Goal: Task Accomplishment & Management: Manage account settings

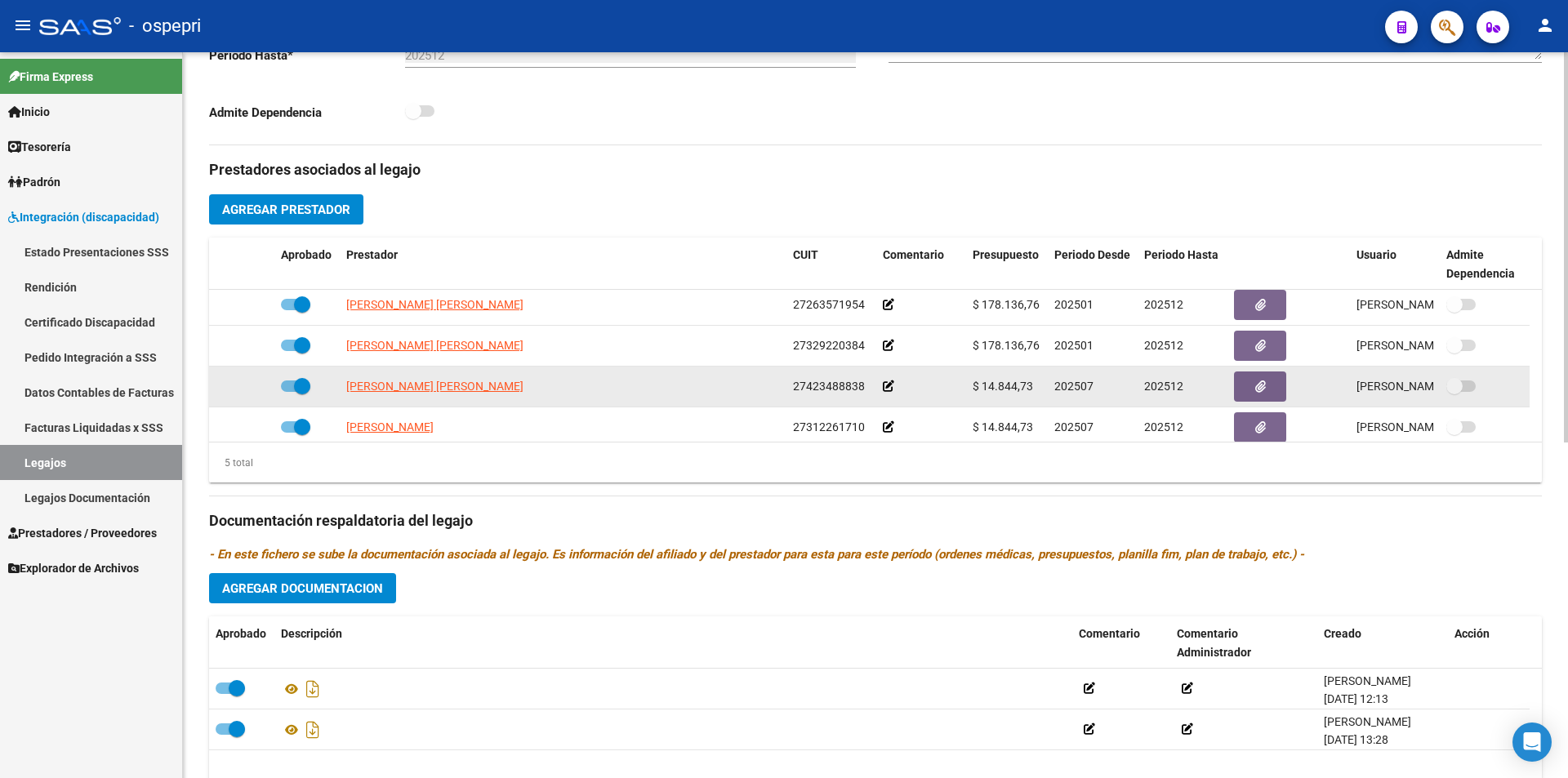
scroll to position [57, 0]
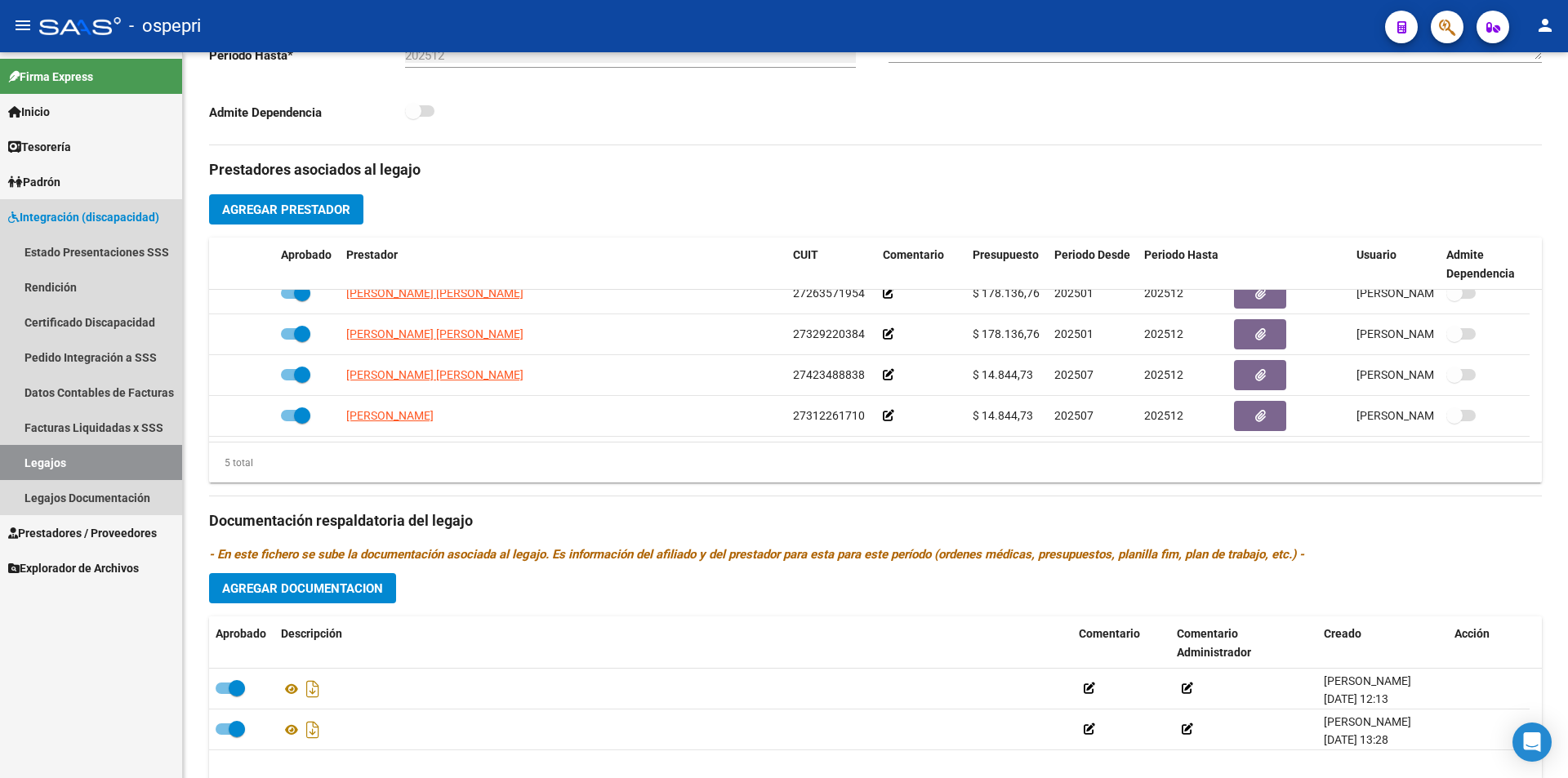
click at [78, 449] on link "Legajos" at bounding box center [91, 463] width 182 height 35
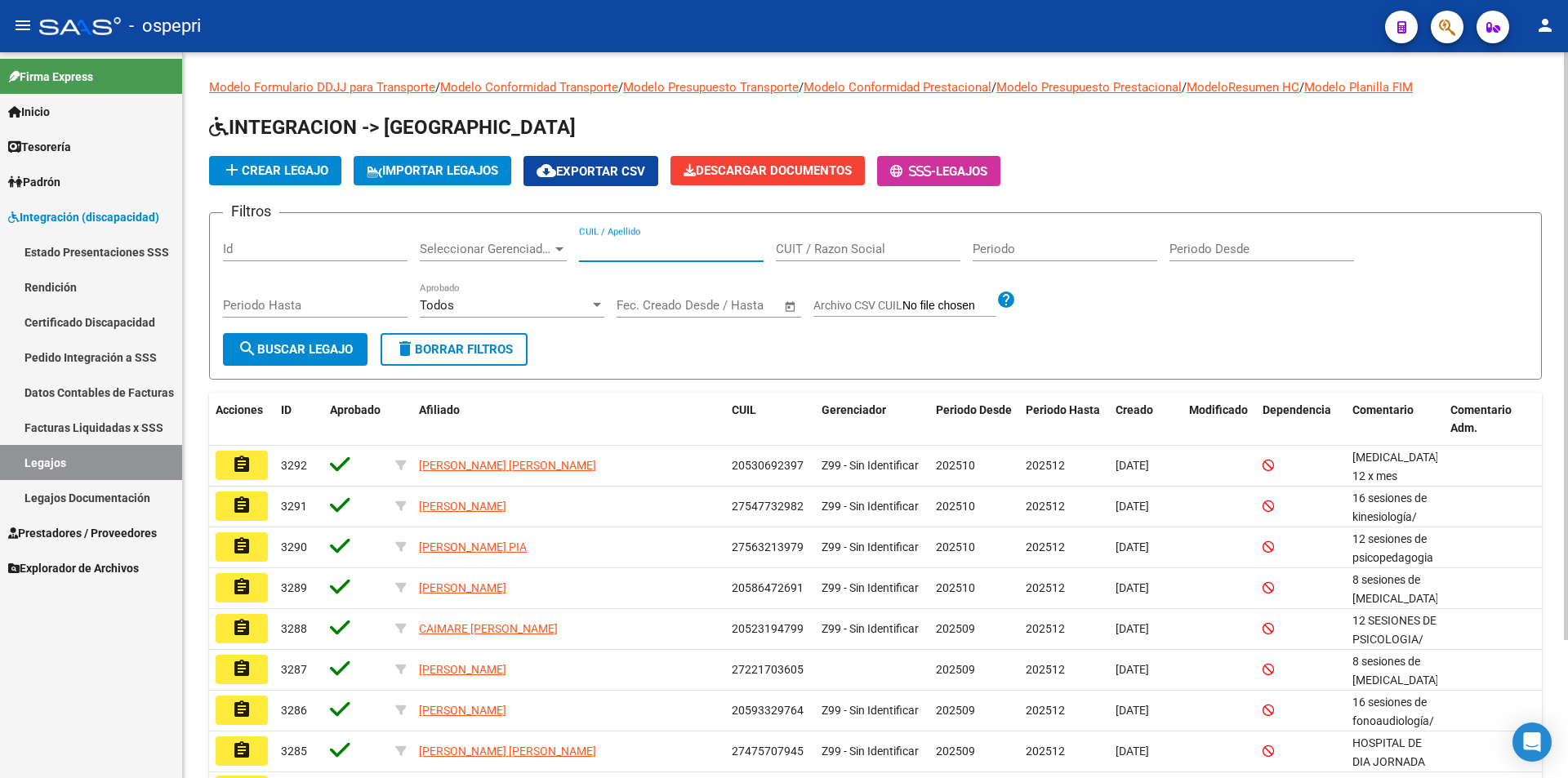
click at [643, 252] on input "CUIL / Apellido" at bounding box center [671, 249] width 185 height 15
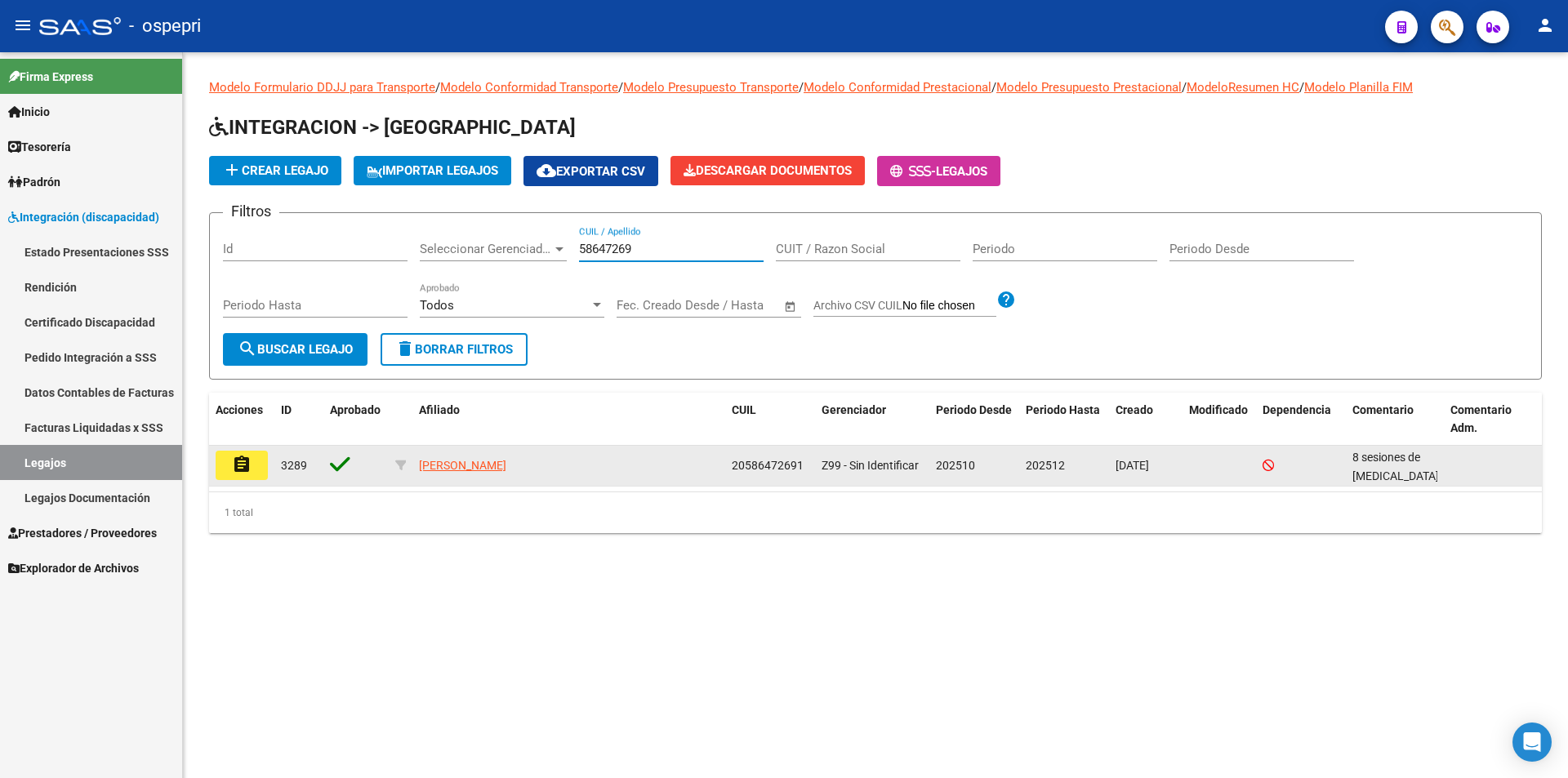
type input "58647269"
click at [240, 460] on mat-icon "assignment" at bounding box center [242, 464] width 20 height 20
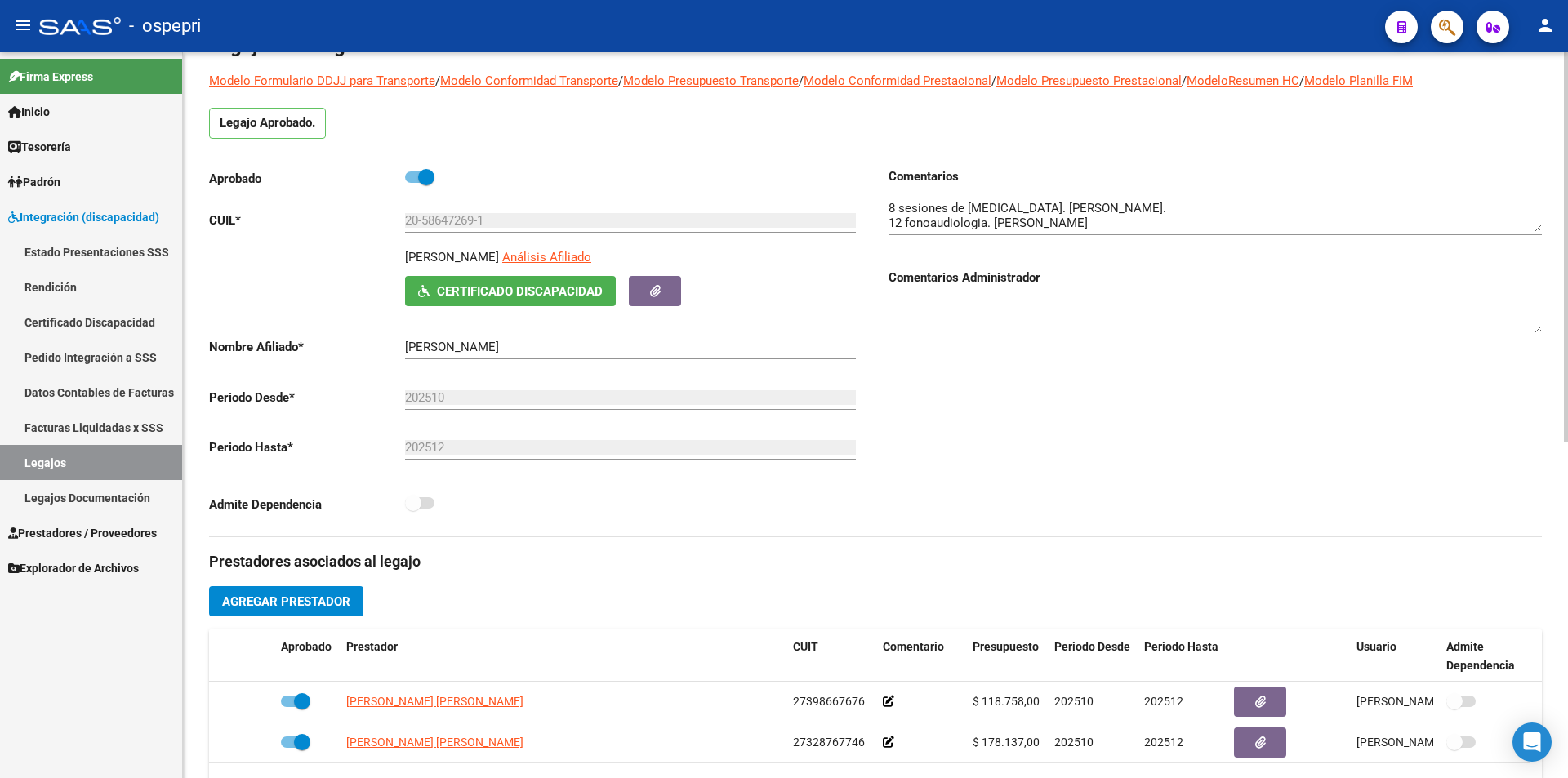
scroll to position [82, 0]
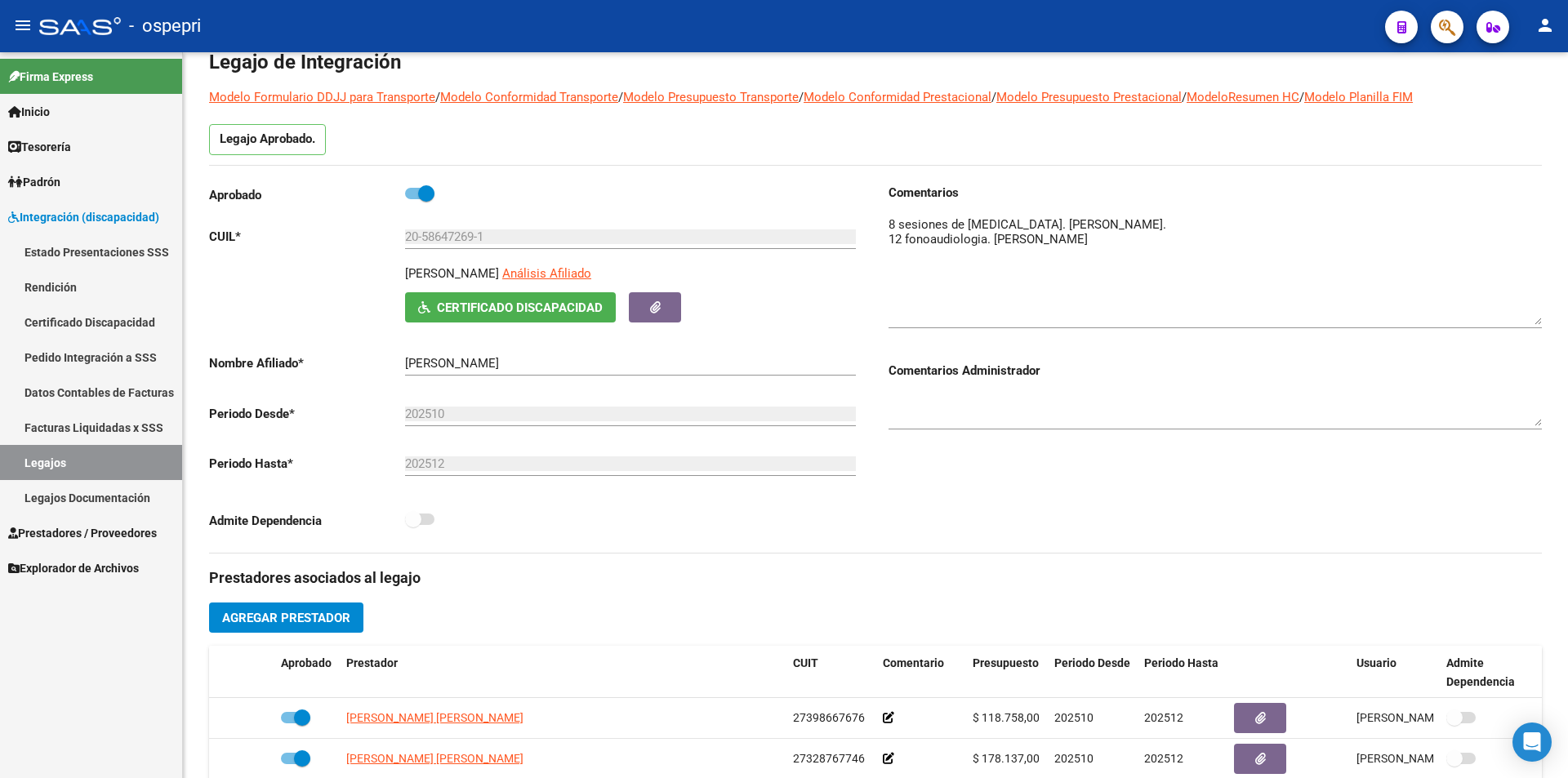
drag, startPoint x: 1533, startPoint y: 244, endPoint x: 1538, endPoint y: 321, distance: 77.2
click at [1538, 321] on textarea at bounding box center [1215, 270] width 653 height 110
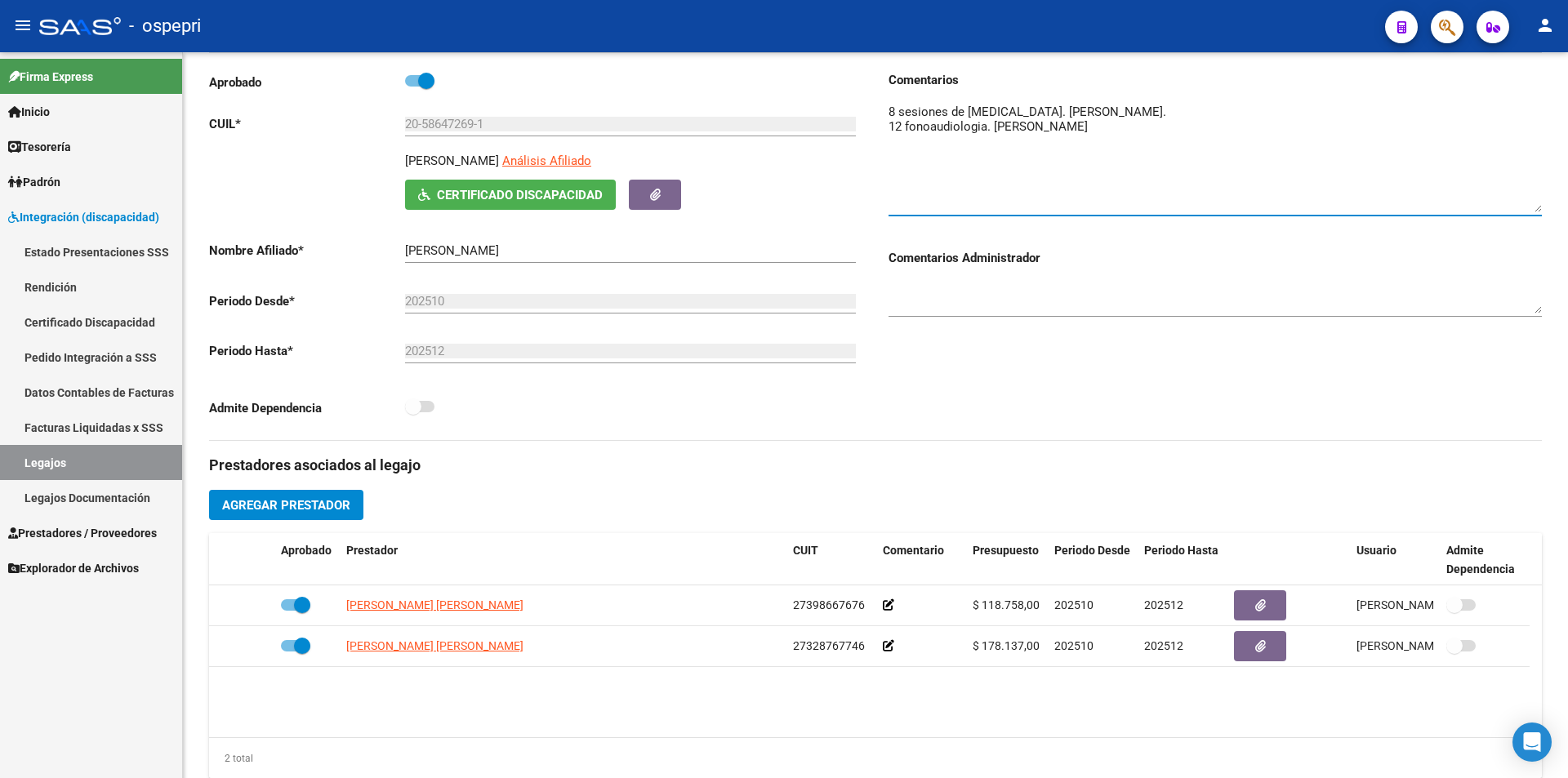
scroll to position [490, 0]
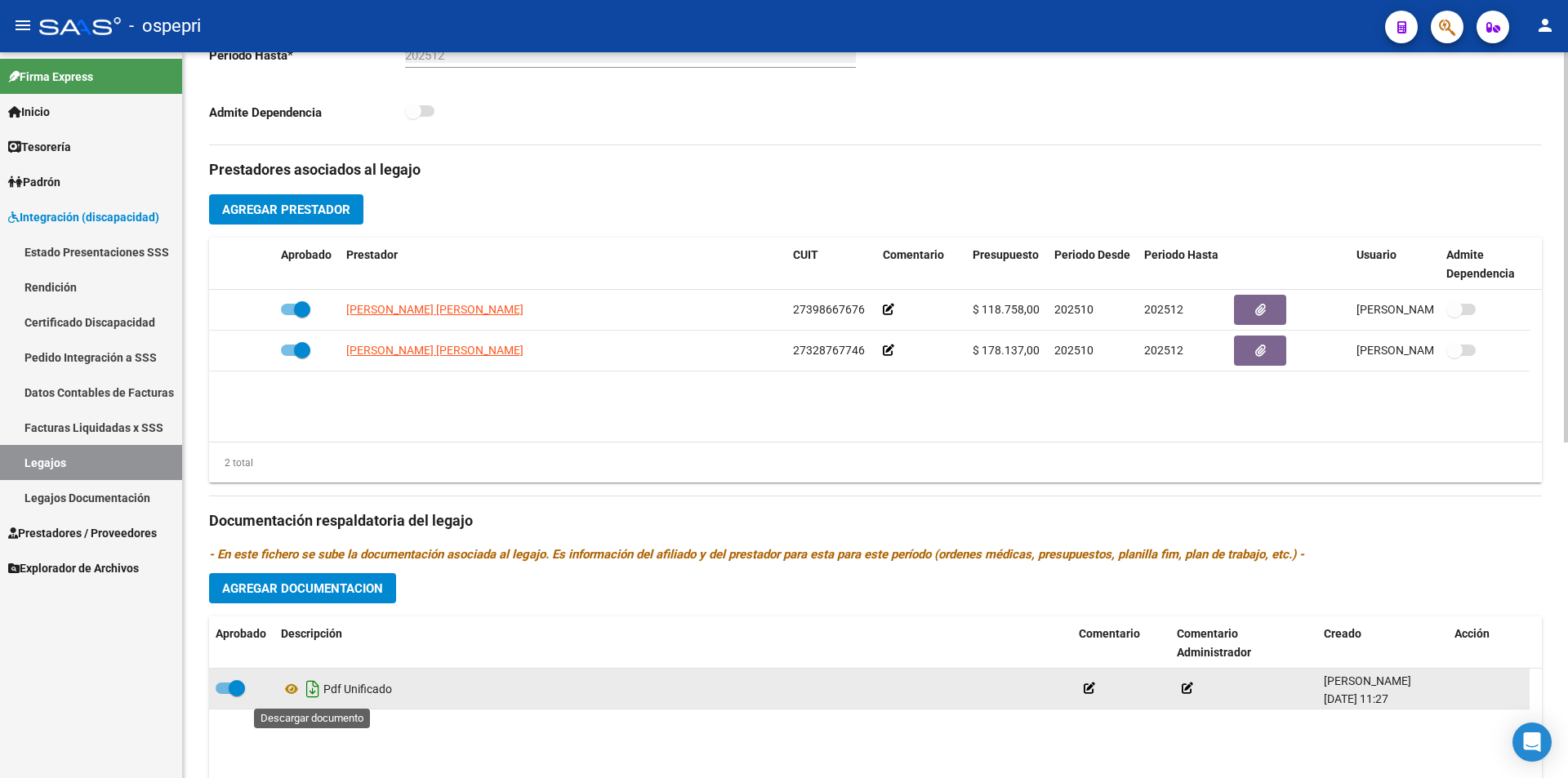
click at [314, 691] on icon "Descargar documento" at bounding box center [313, 690] width 21 height 26
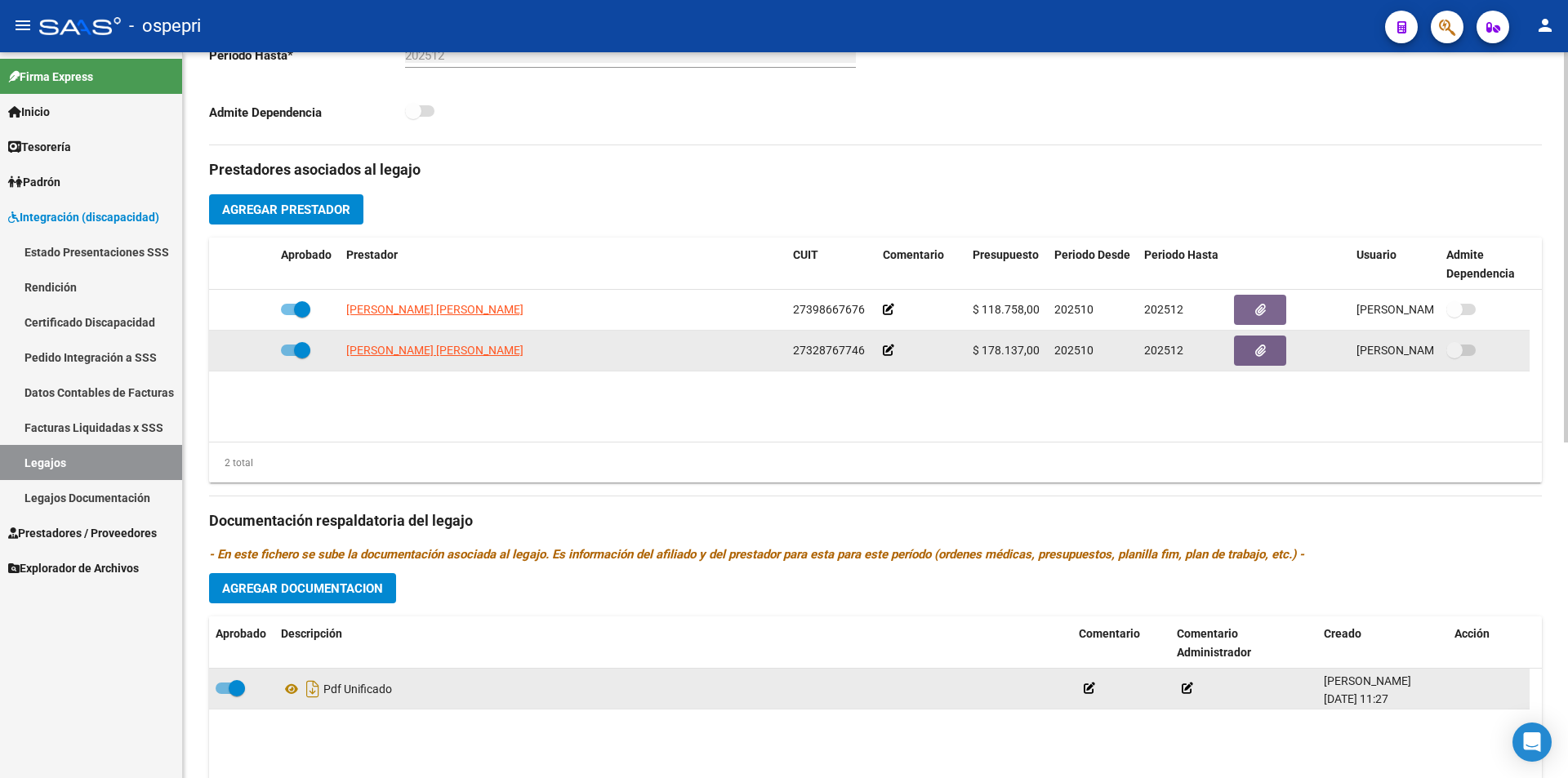
scroll to position [0, 0]
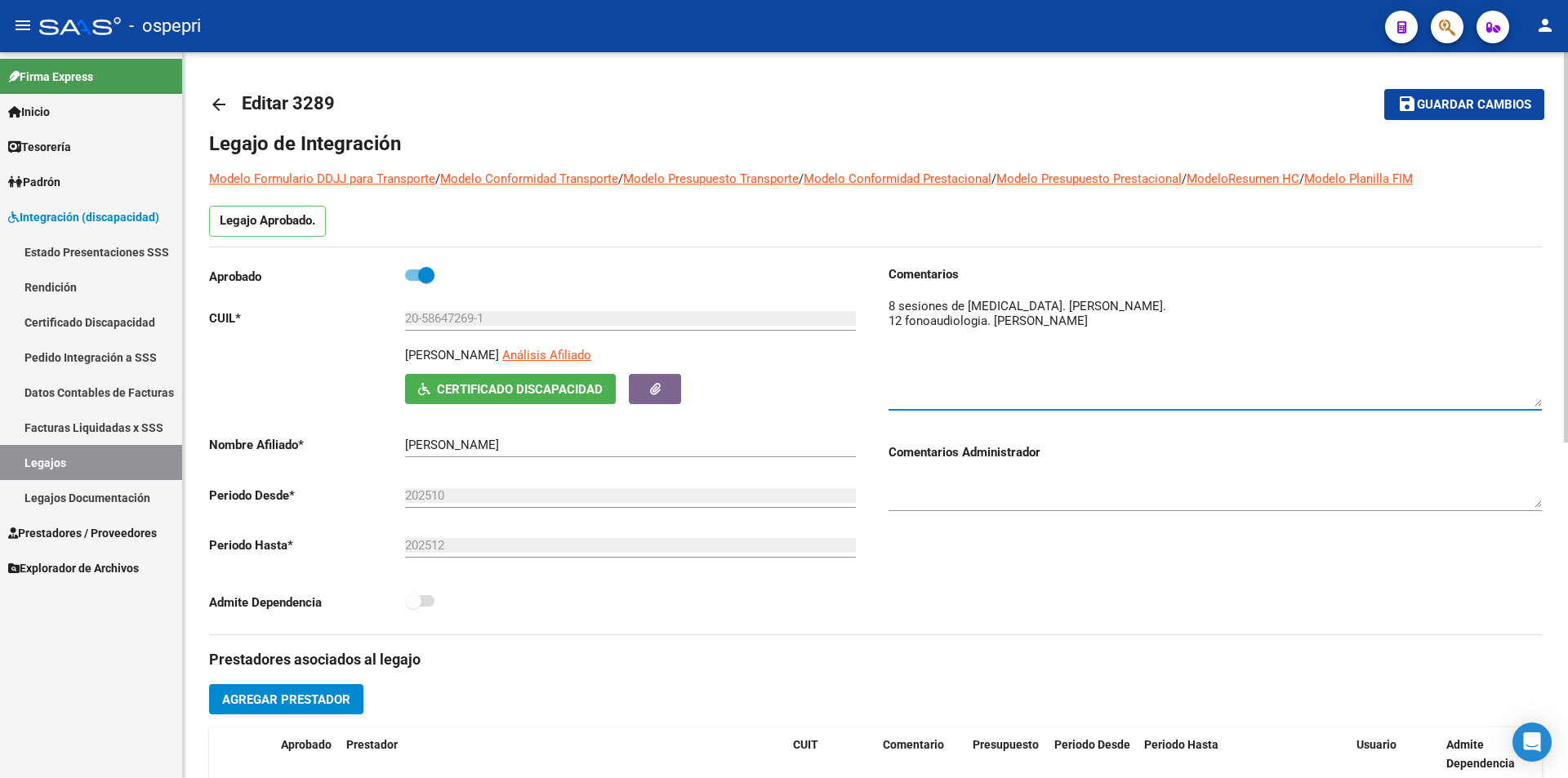
click at [910, 357] on textarea at bounding box center [1215, 351] width 653 height 110
click at [1090, 342] on textarea at bounding box center [1215, 351] width 653 height 110
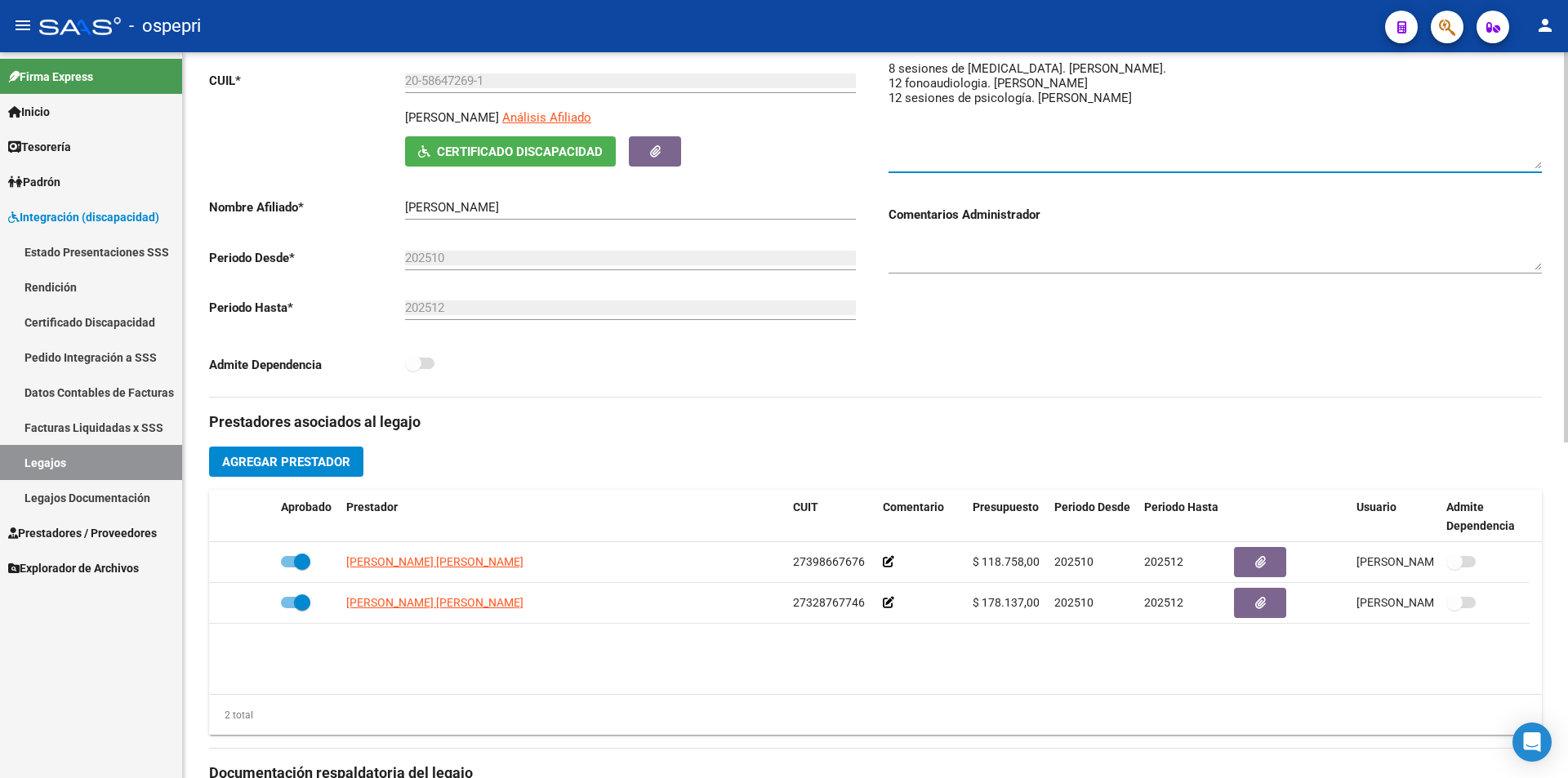
scroll to position [408, 0]
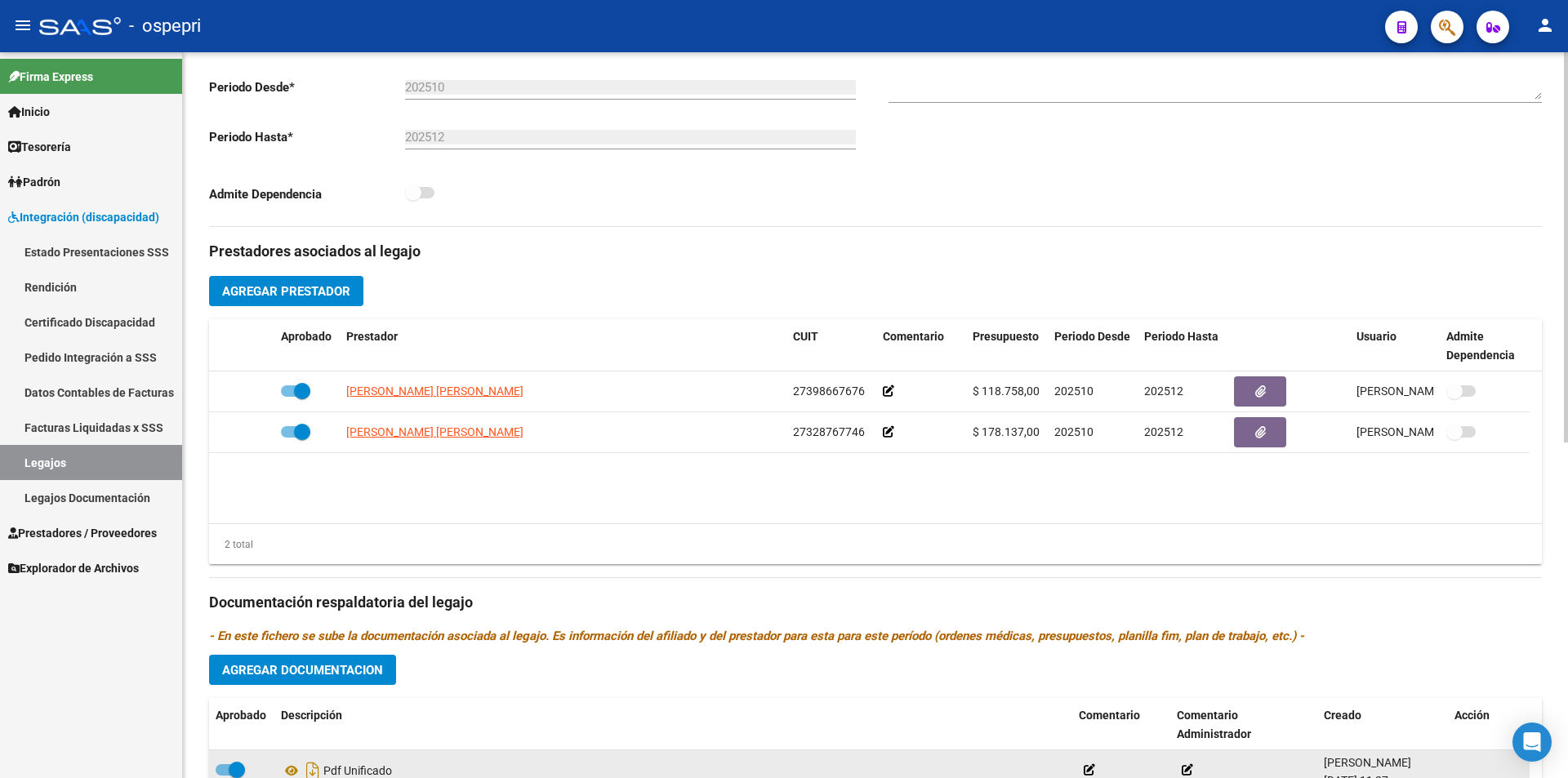
type textarea "8 sesiones de [MEDICAL_DATA]. [PERSON_NAME]. 12 fonoaudiologia. [PERSON_NAME] 1…"
click at [257, 285] on span "Agregar Prestador" at bounding box center [285, 291] width 128 height 15
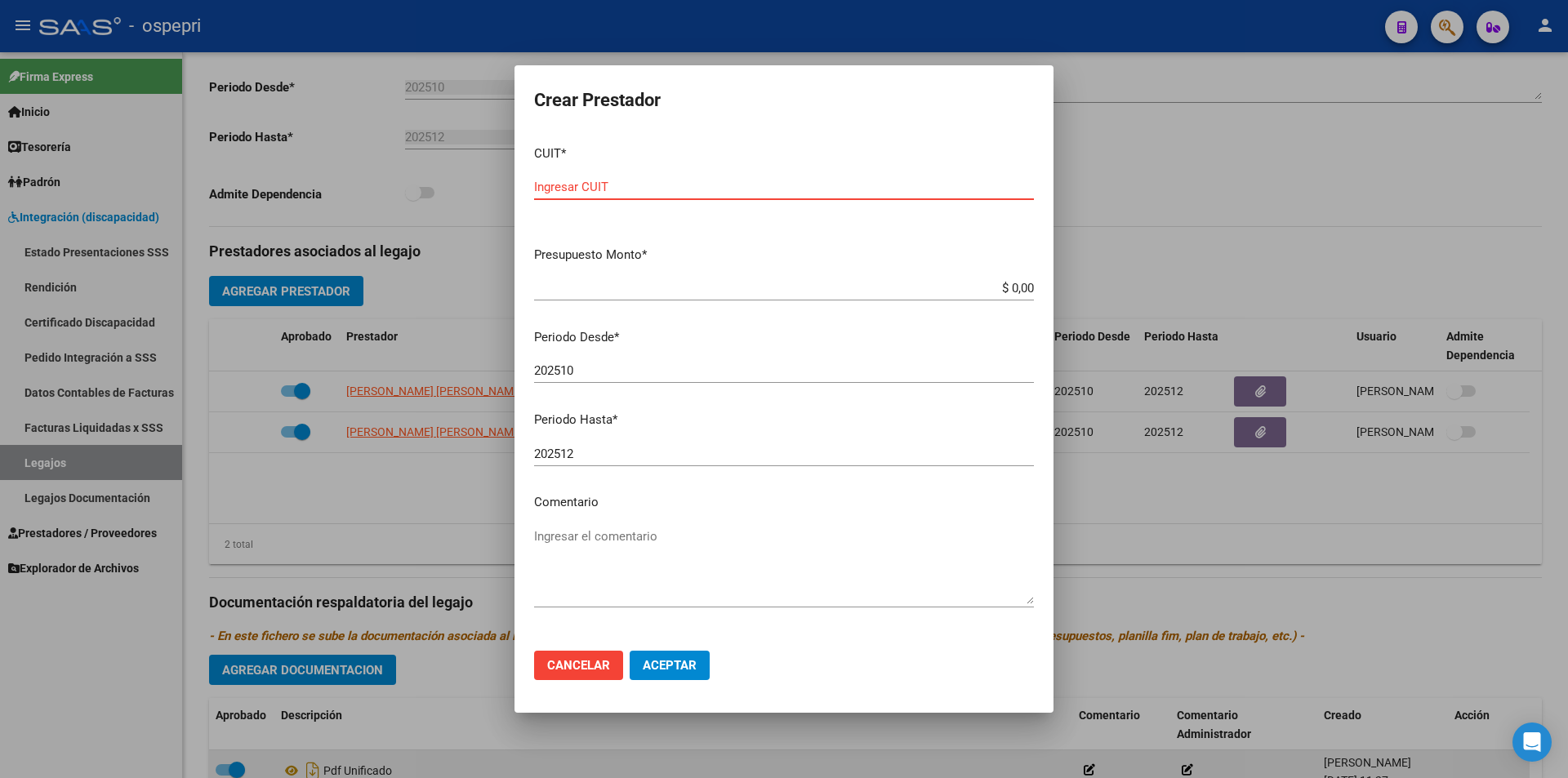
paste input "27-34803647-0"
type input "27-34803647-0"
click at [1022, 281] on mat-dialog-content "CUIT * 27-34803647-0 Ingresar CUIT ARCA Padrón Presupuesto Monto * $ 0,00 Ingre…" at bounding box center [784, 384] width 539 height 506
click at [1013, 288] on input "$ 0,00" at bounding box center [784, 289] width 500 height 15
click at [999, 287] on input "$ 0,00" at bounding box center [784, 289] width 500 height 15
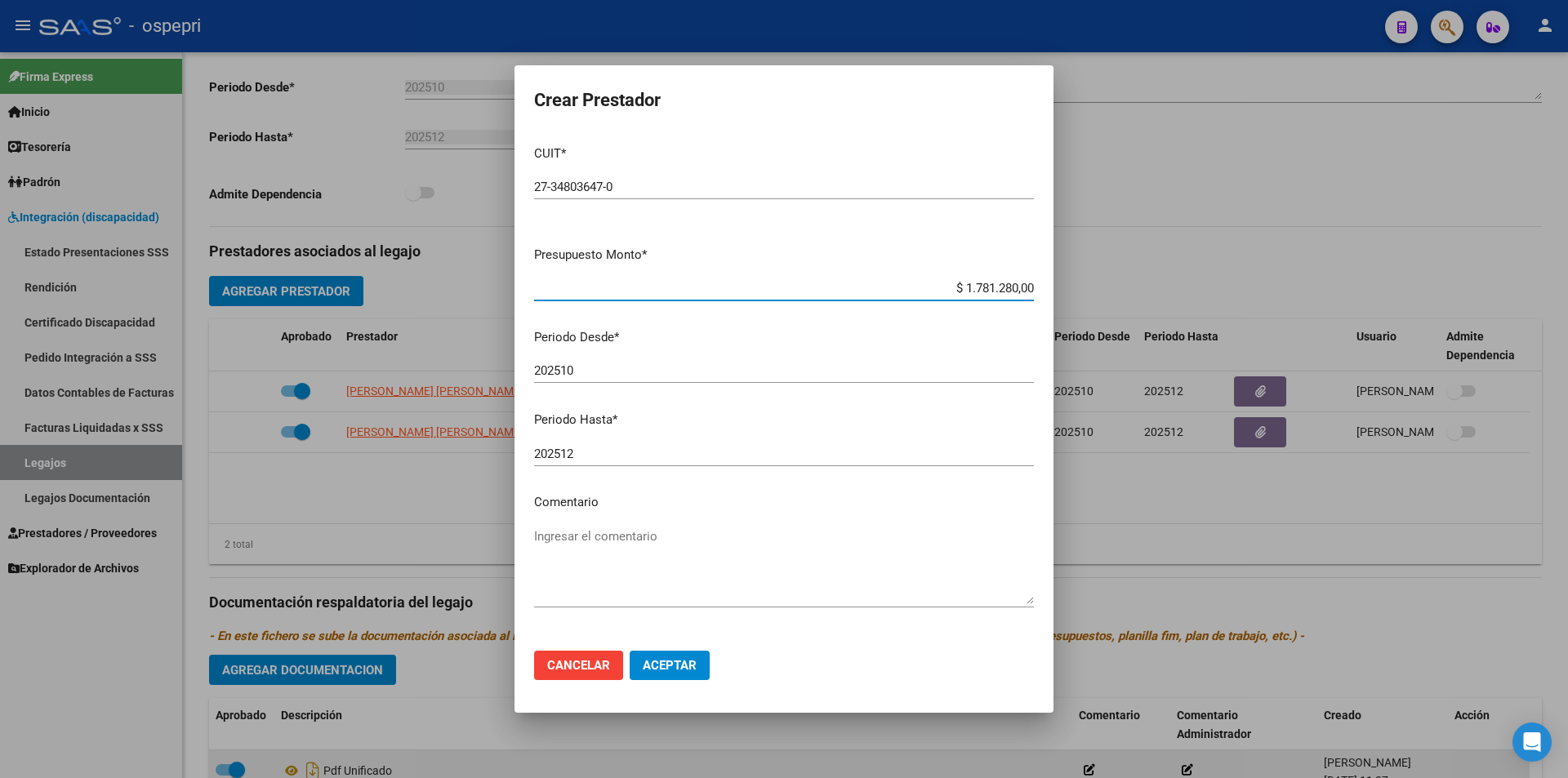
type input "$ 178.128,00"
click at [675, 660] on span "Aceptar" at bounding box center [669, 666] width 54 height 15
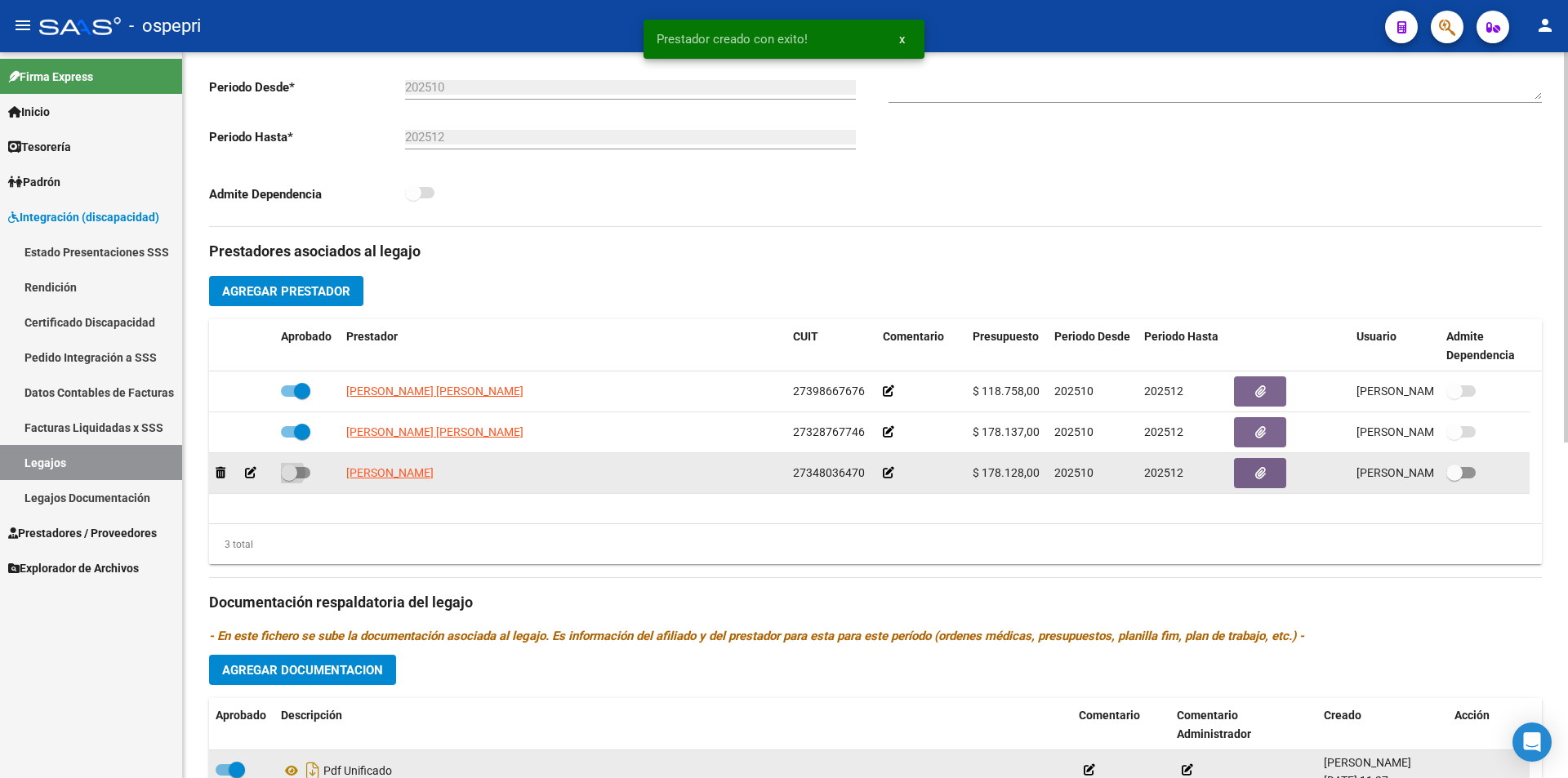
click at [306, 474] on span at bounding box center [296, 473] width 30 height 12
click at [289, 479] on input "checkbox" at bounding box center [288, 479] width 1 height 1
checkbox input "true"
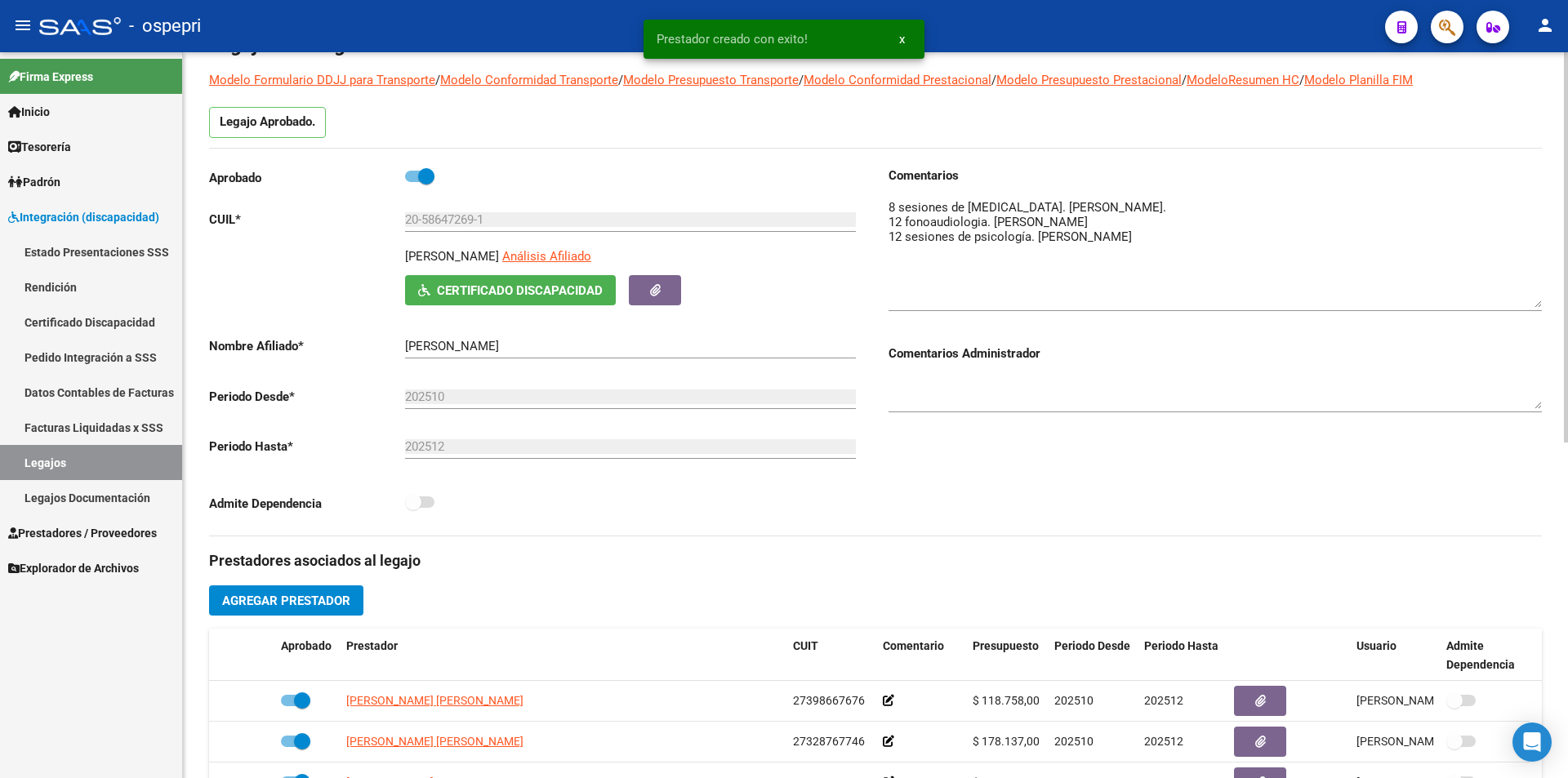
scroll to position [0, 0]
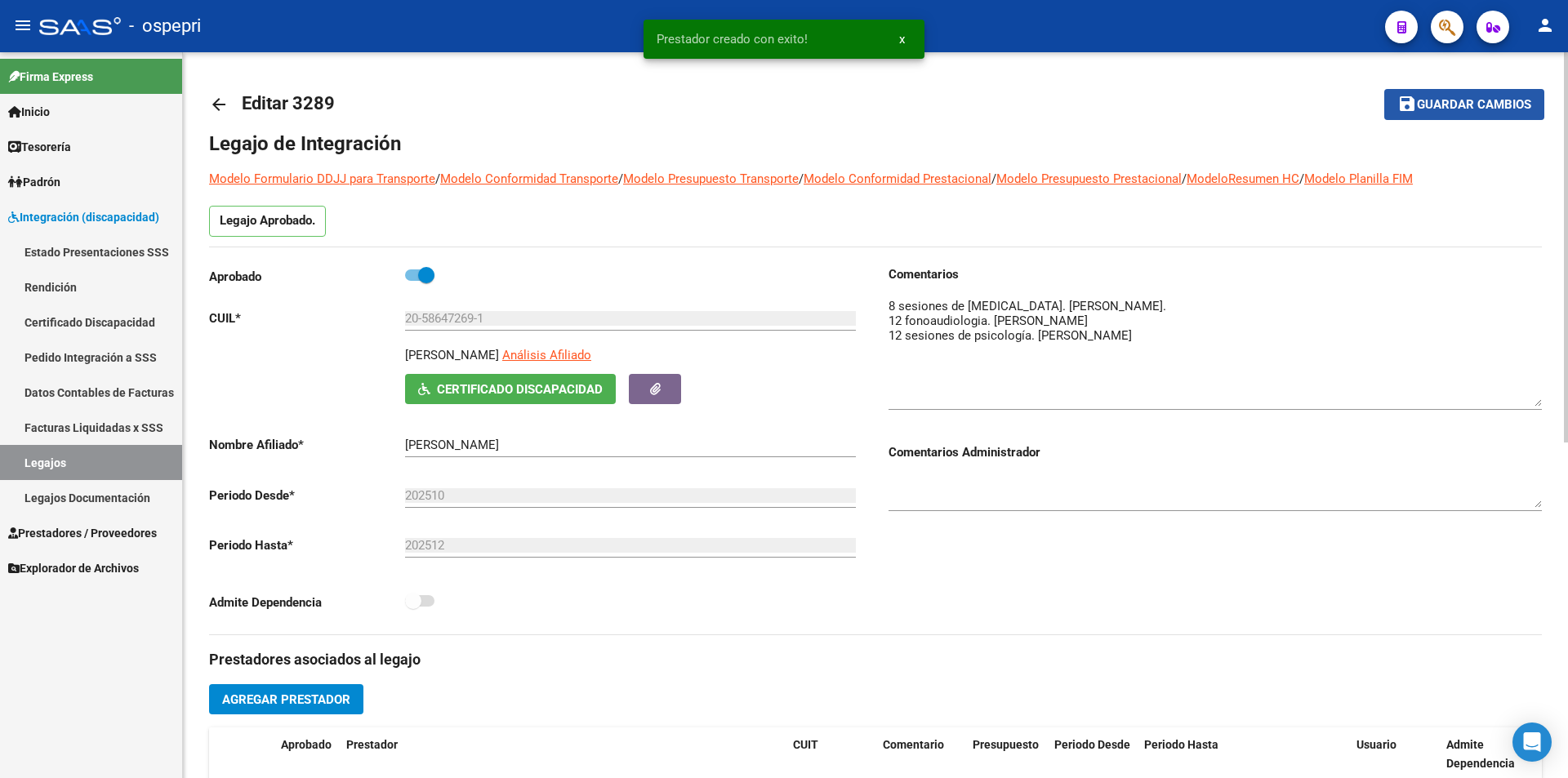
click at [1496, 102] on span "Guardar cambios" at bounding box center [1474, 106] width 115 height 15
